Goal: Information Seeking & Learning: Learn about a topic

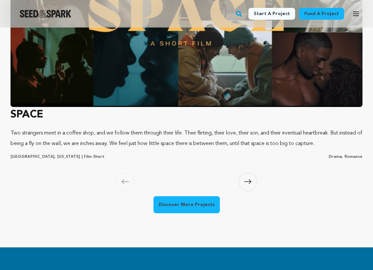
scroll to position [671, 0]
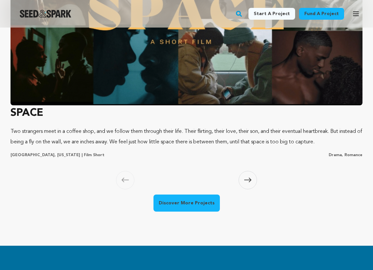
click at [250, 190] on span at bounding box center [248, 180] width 18 height 18
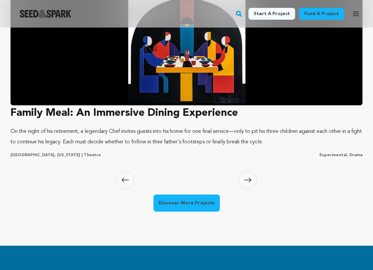
click at [250, 190] on span at bounding box center [248, 180] width 18 height 18
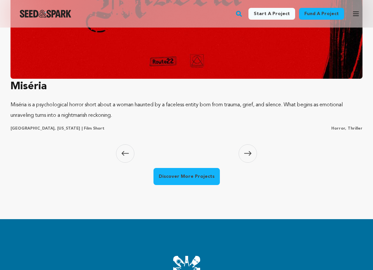
scroll to position [699, 0]
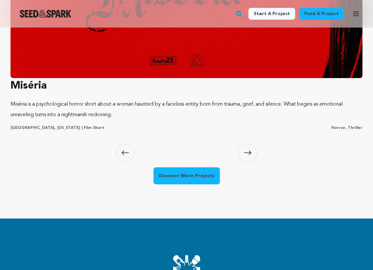
click at [247, 151] on icon at bounding box center [247, 153] width 7 height 5
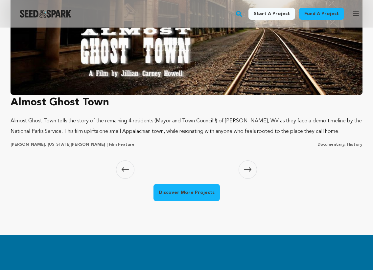
scroll to position [708, 0]
click at [249, 164] on span at bounding box center [248, 170] width 18 height 18
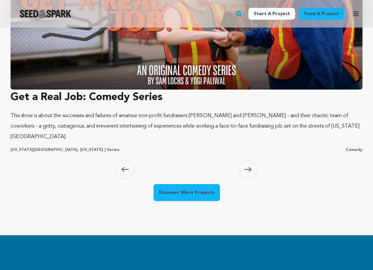
click at [248, 165] on span at bounding box center [248, 170] width 18 height 18
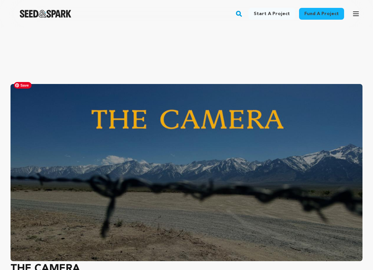
scroll to position [0, 0]
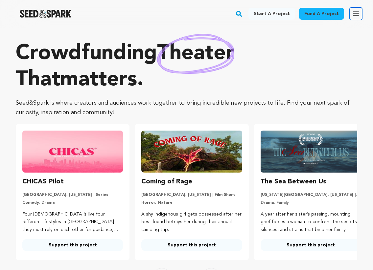
click at [353, 12] on icon "button" at bounding box center [356, 14] width 8 height 8
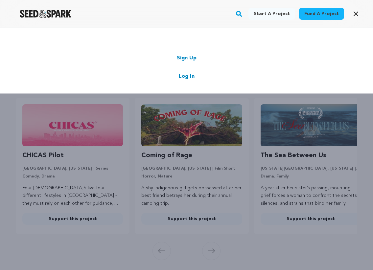
click at [289, 150] on div "Start a project Fund a project Sign Up Log In" at bounding box center [186, 163] width 373 height 270
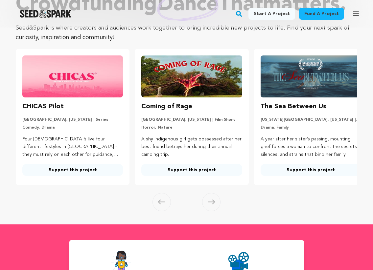
scroll to position [68, 0]
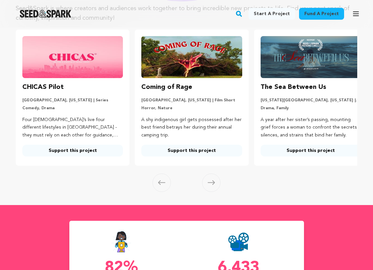
click at [222, 205] on section "Crowdfunding dance that matters . Seed&Spark is where creators and audiences wo…" at bounding box center [186, 82] width 373 height 246
click at [215, 192] on span at bounding box center [211, 183] width 18 height 18
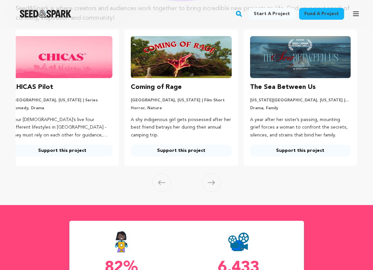
click at [215, 192] on span at bounding box center [211, 183] width 18 height 18
click at [164, 185] on icon at bounding box center [161, 182] width 7 height 5
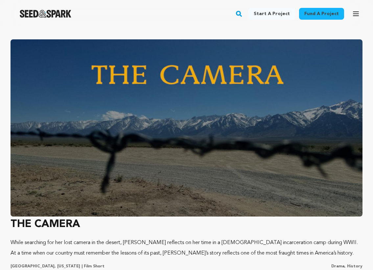
scroll to position [601, 0]
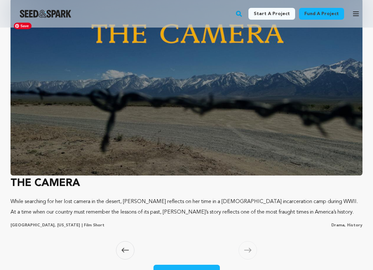
click at [179, 160] on img at bounding box center [187, 86] width 352 height 177
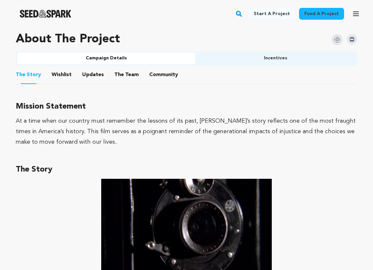
scroll to position [435, 0]
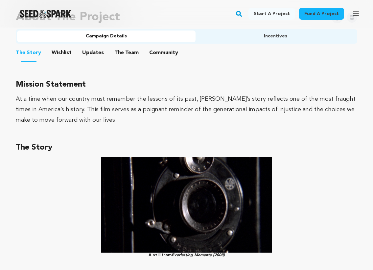
click at [128, 46] on button "The Team" at bounding box center [127, 54] width 16 height 16
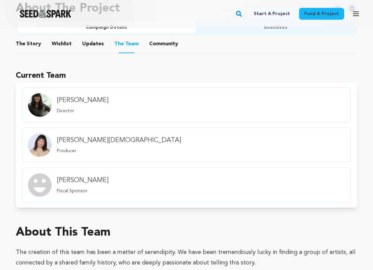
scroll to position [443, 0]
click at [162, 38] on button "Community" at bounding box center [164, 46] width 16 height 16
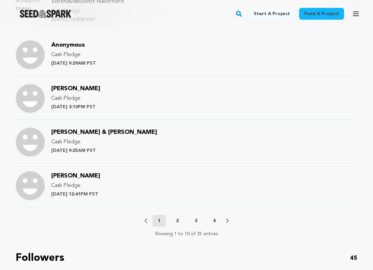
scroll to position [762, 0]
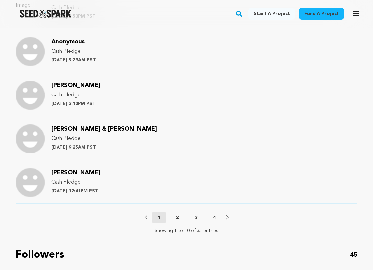
click at [179, 215] on button "2" at bounding box center [177, 218] width 13 height 7
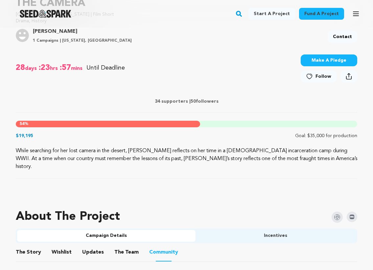
scroll to position [286, 0]
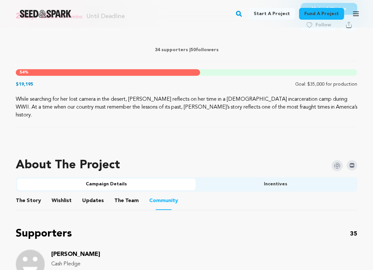
click at [37, 192] on li "The Story The Story" at bounding box center [28, 201] width 25 height 18
click at [37, 197] on span "The Story" at bounding box center [28, 201] width 25 height 8
click at [24, 195] on button "The Story" at bounding box center [29, 203] width 16 height 16
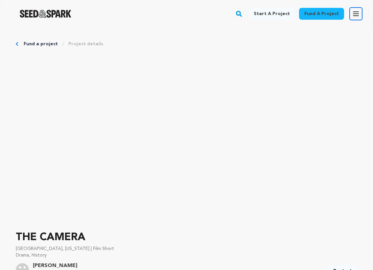
click at [352, 10] on button "Open main menu" at bounding box center [355, 13] width 13 height 13
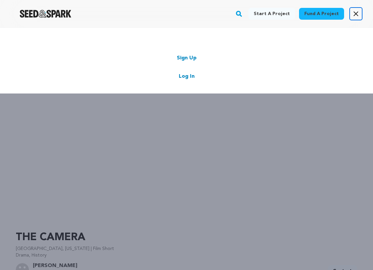
click at [350, 11] on button "Open main menu" at bounding box center [355, 13] width 13 height 13
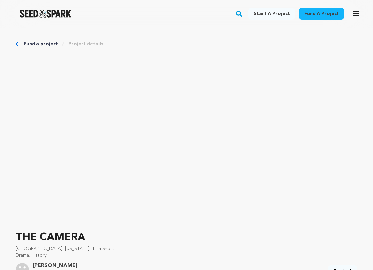
click at [59, 16] on img "Seed&Spark Homepage" at bounding box center [46, 14] width 52 height 8
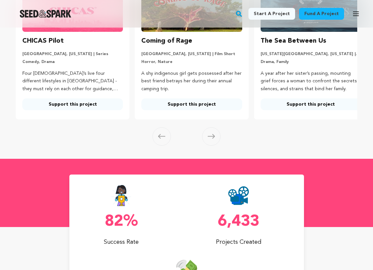
scroll to position [116, 0]
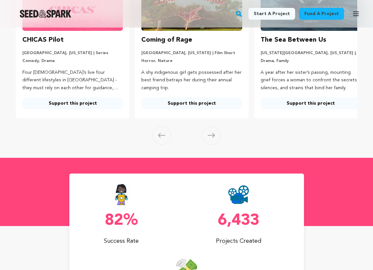
click at [205, 145] on span at bounding box center [211, 136] width 18 height 18
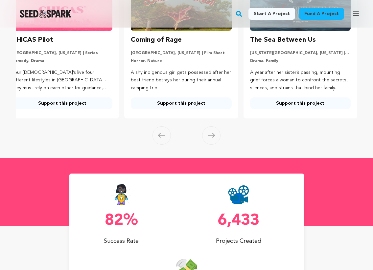
scroll to position [89, 0]
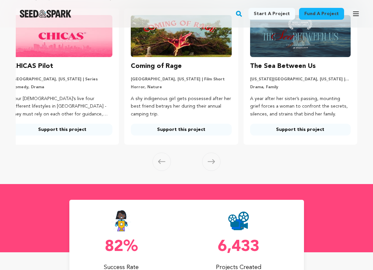
click at [160, 162] on icon at bounding box center [161, 162] width 7 height 5
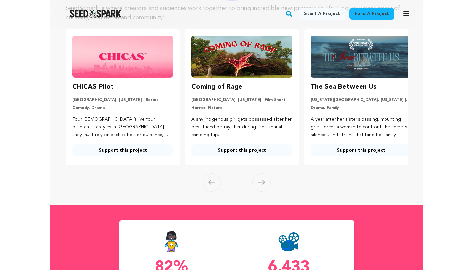
scroll to position [0, 0]
